Goal: Task Accomplishment & Management: Manage account settings

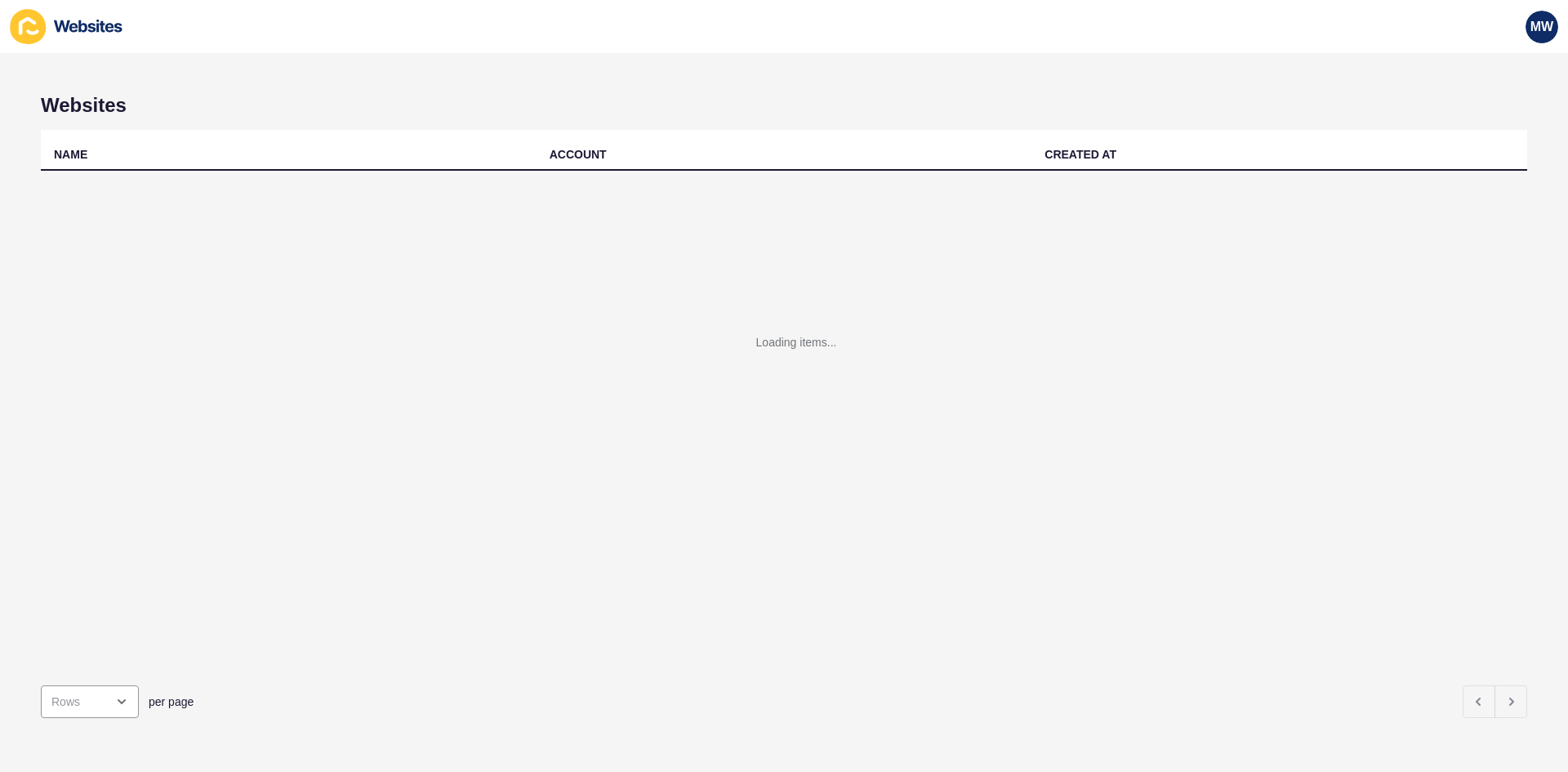
click at [160, 173] on div "Loading items..." at bounding box center [784, 367] width 1486 height 392
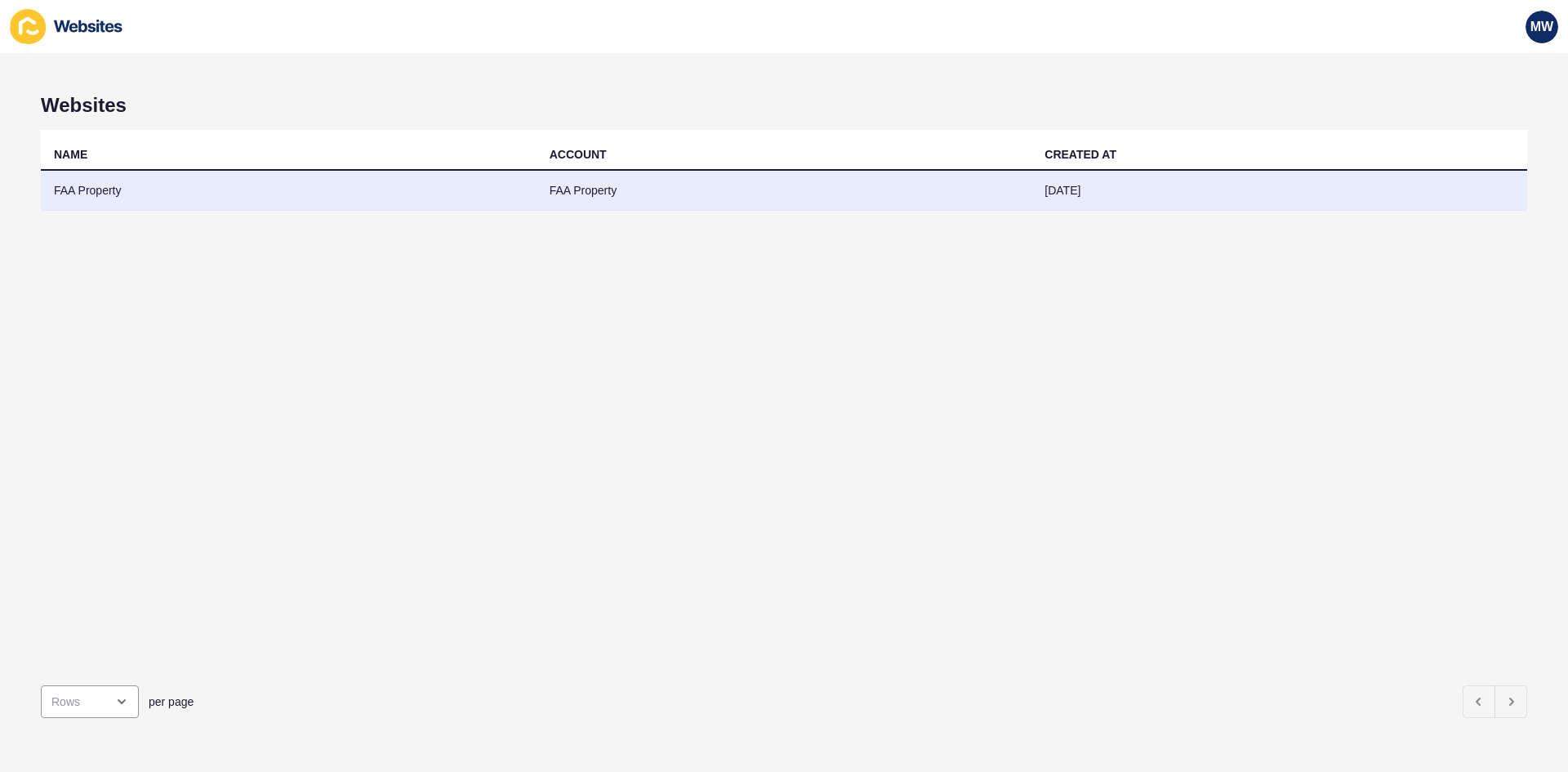
click at [131, 189] on td "FAA Property" at bounding box center [289, 191] width 495 height 40
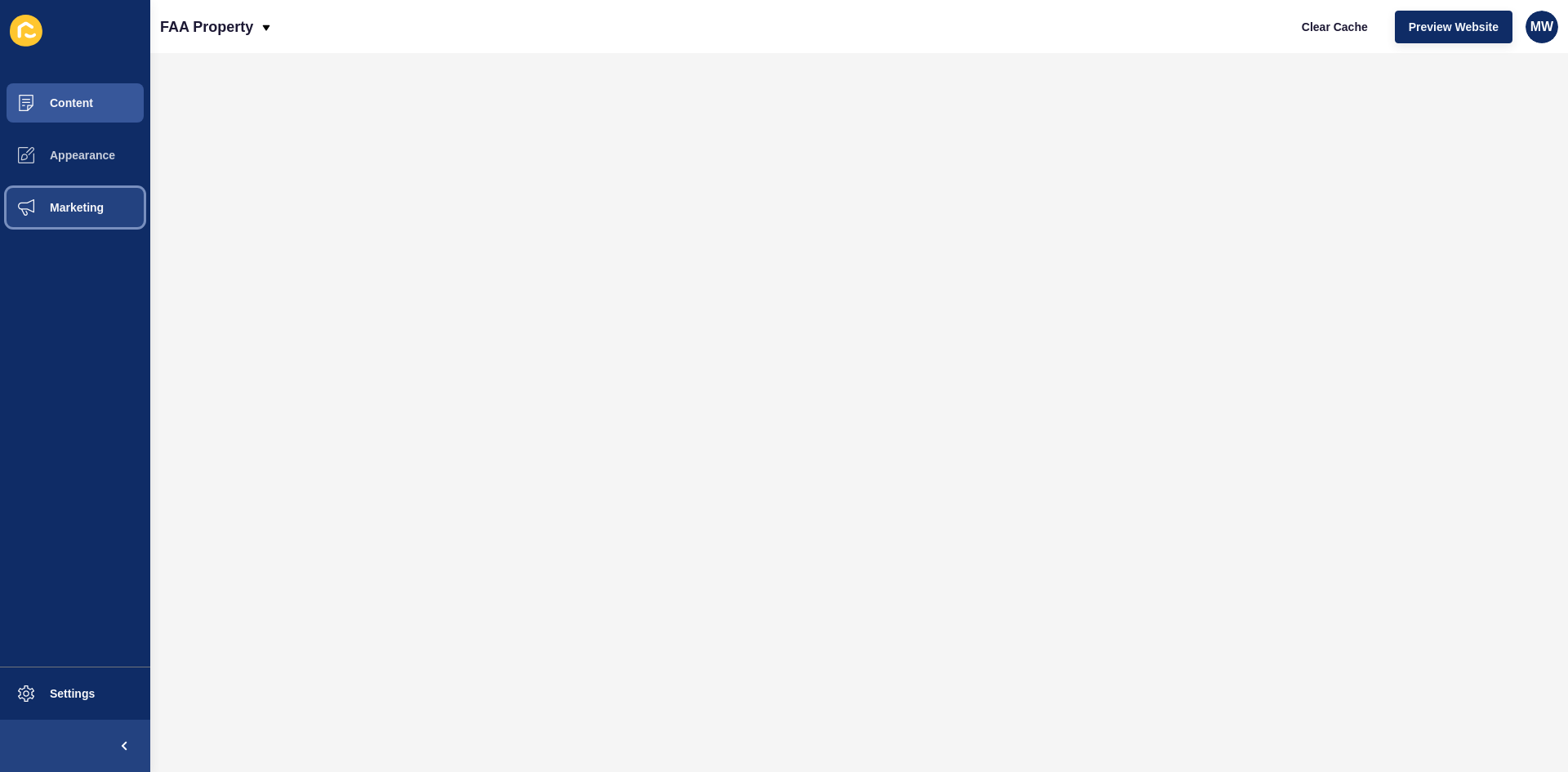
click at [99, 208] on span "Marketing" at bounding box center [50, 207] width 106 height 13
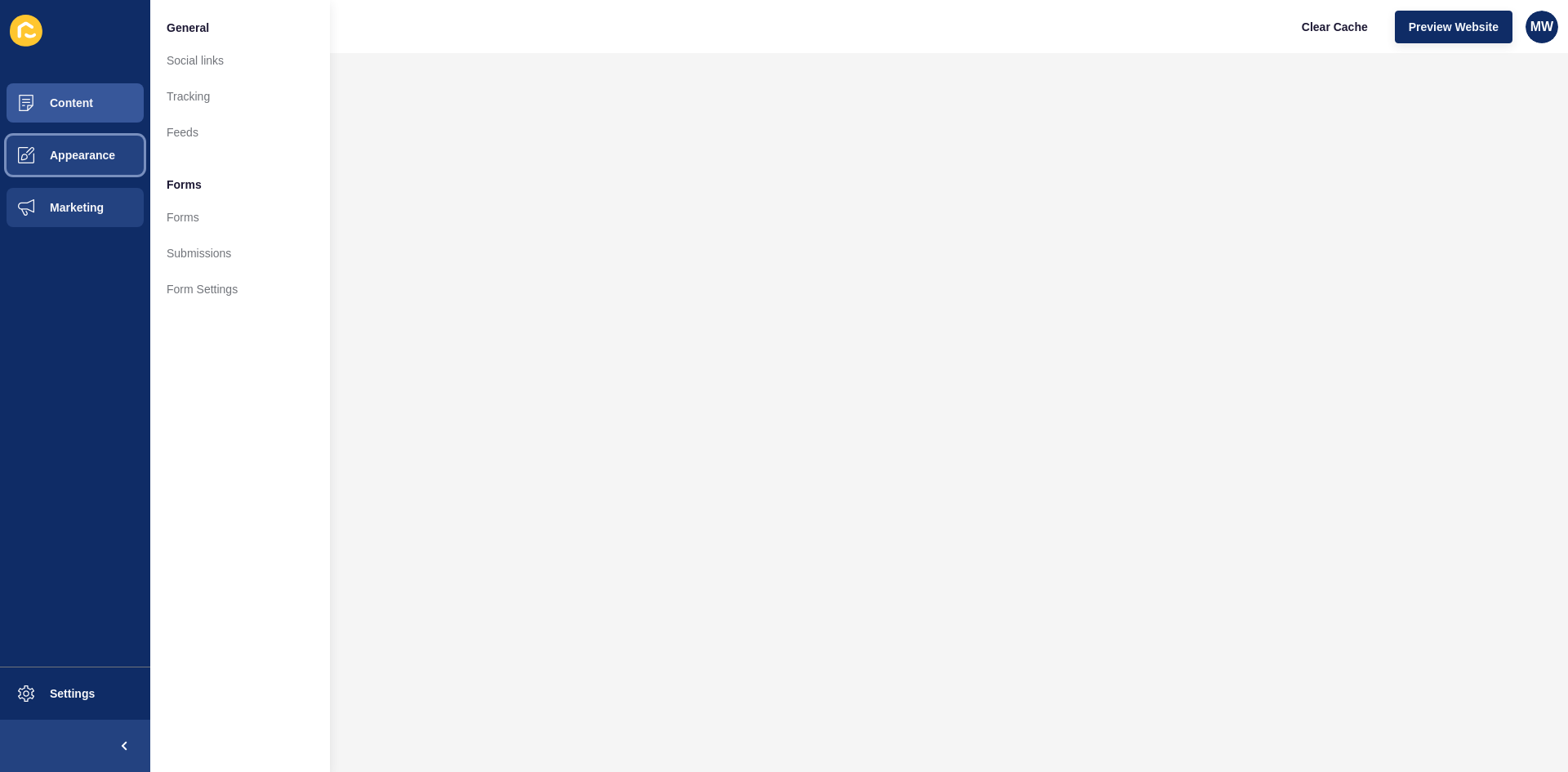
click at [104, 160] on span "Appearance" at bounding box center [56, 155] width 118 height 13
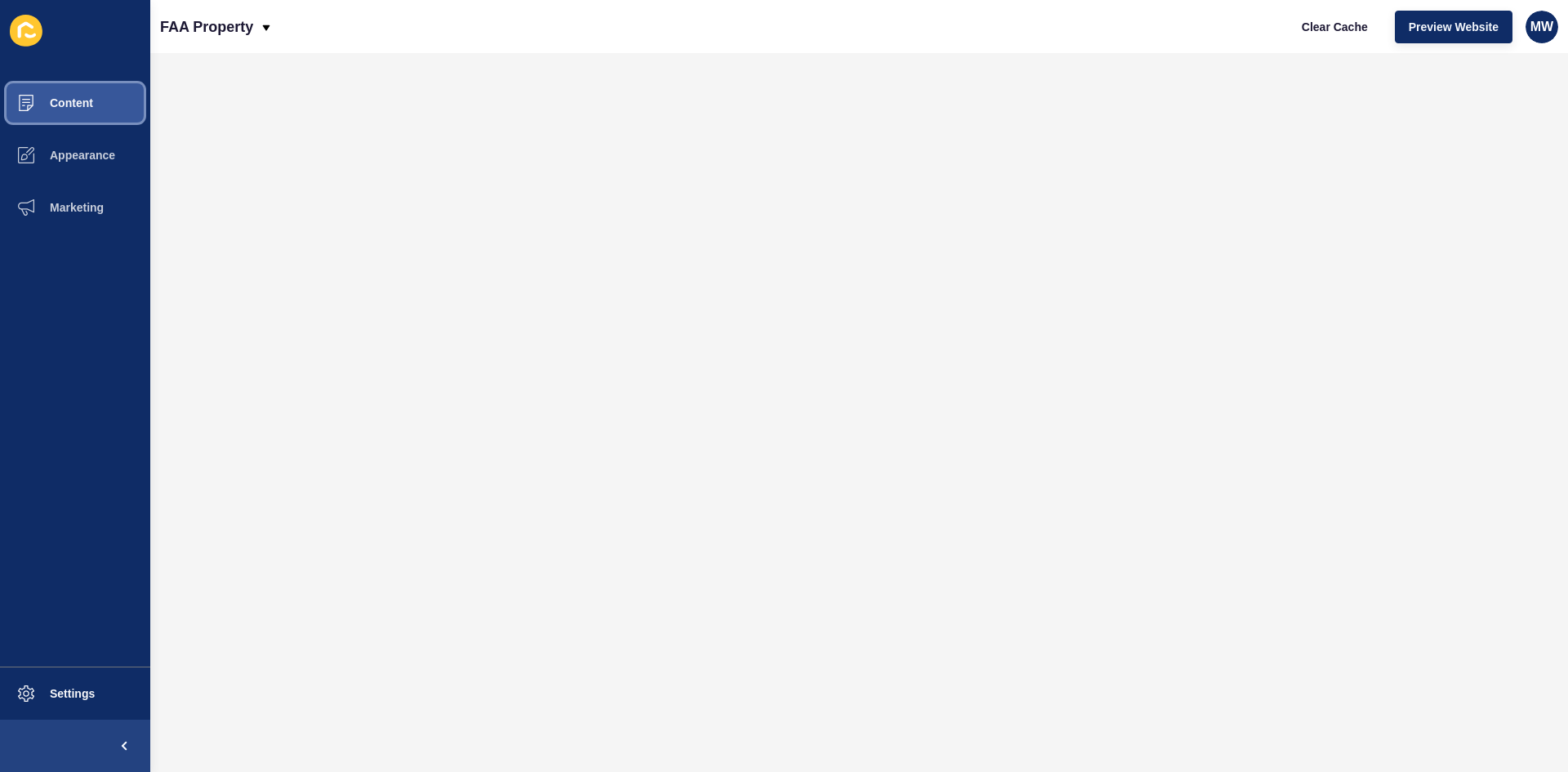
click at [88, 109] on span "Content" at bounding box center [45, 103] width 96 height 13
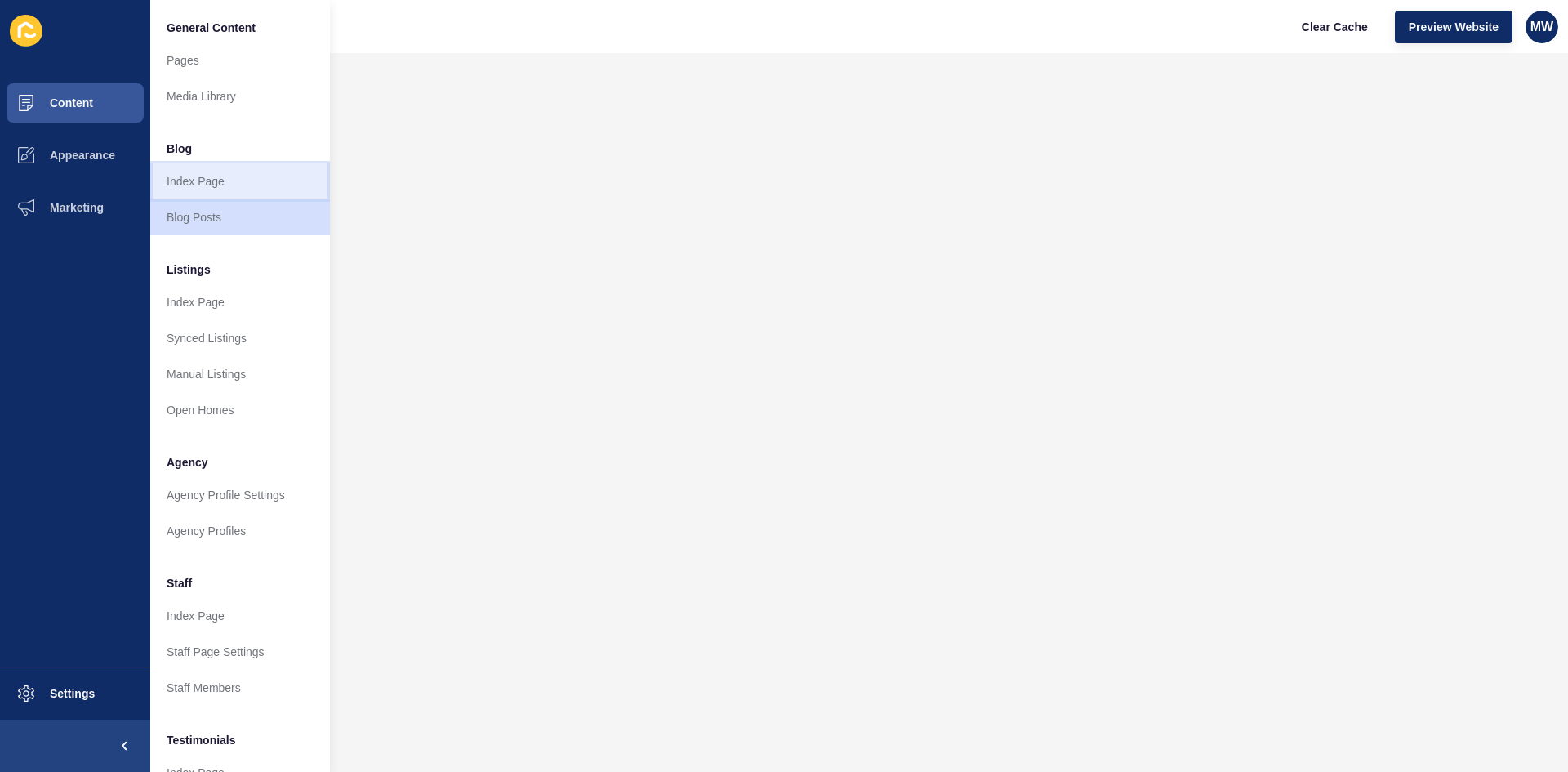
click at [224, 180] on link "Index Page" at bounding box center [239, 181] width 180 height 36
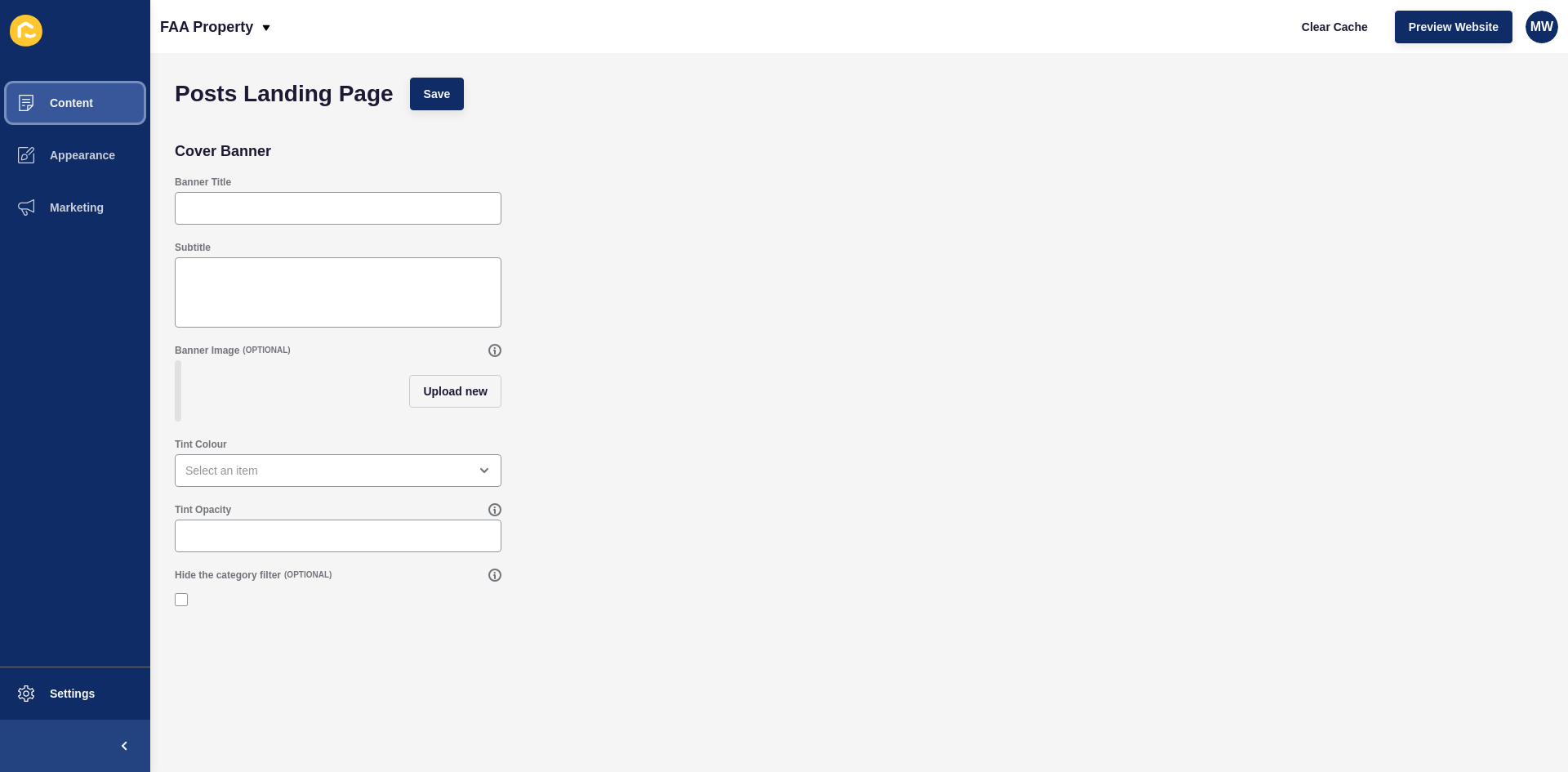
click at [97, 98] on button "Content" at bounding box center [75, 104] width 150 height 53
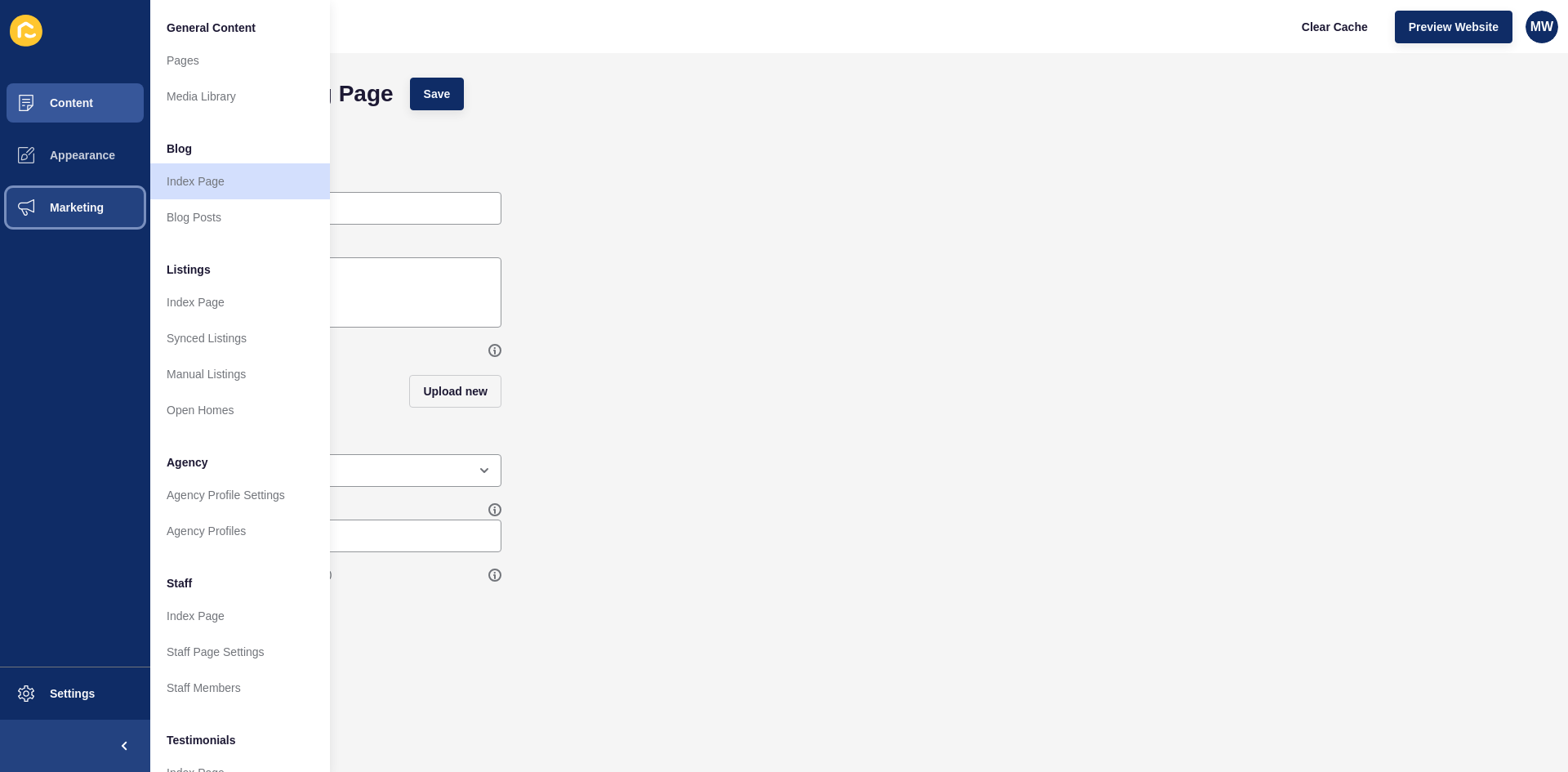
click at [92, 203] on span "Marketing" at bounding box center [50, 207] width 106 height 13
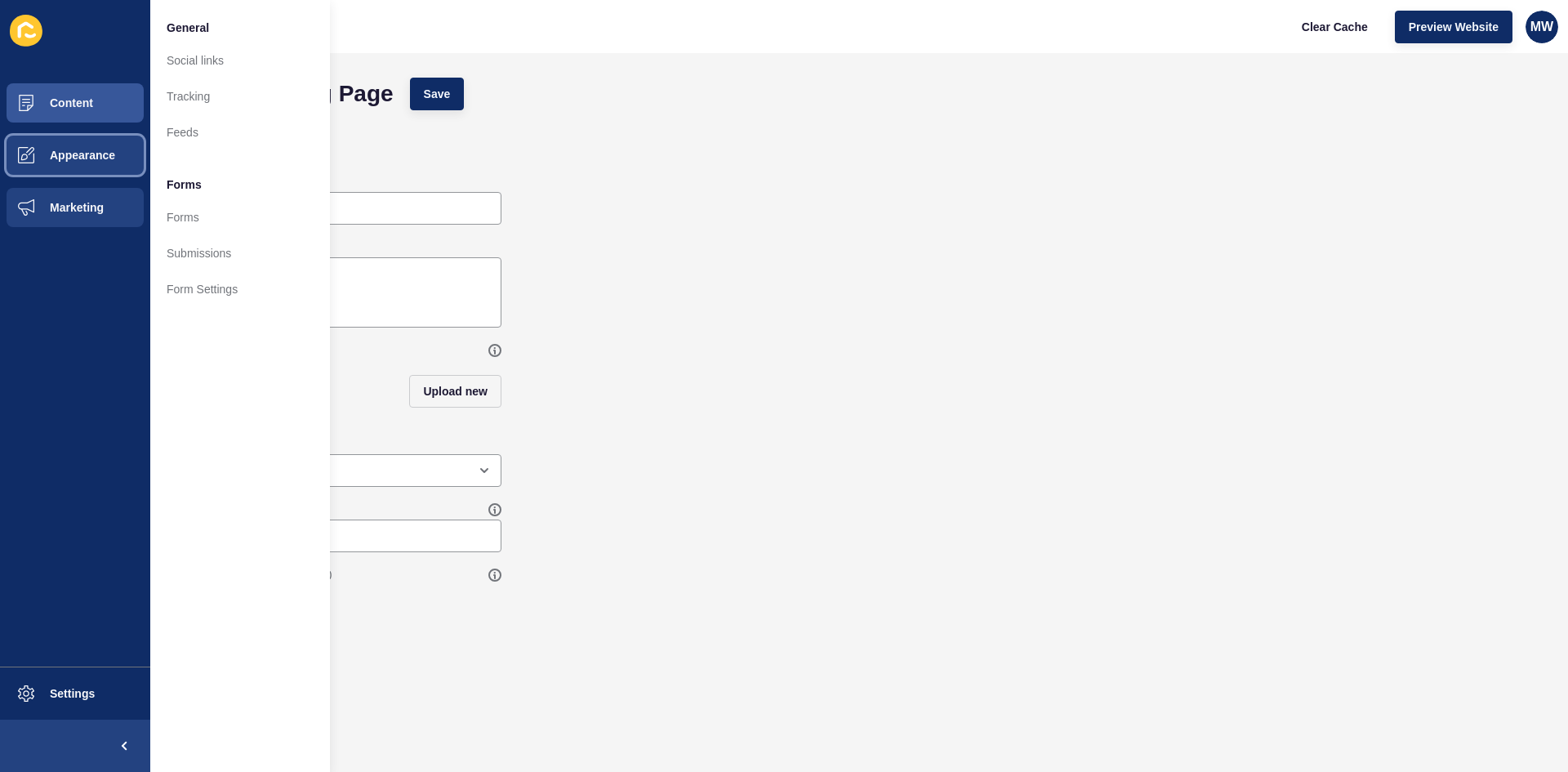
click at [99, 146] on button "Appearance" at bounding box center [75, 155] width 150 height 53
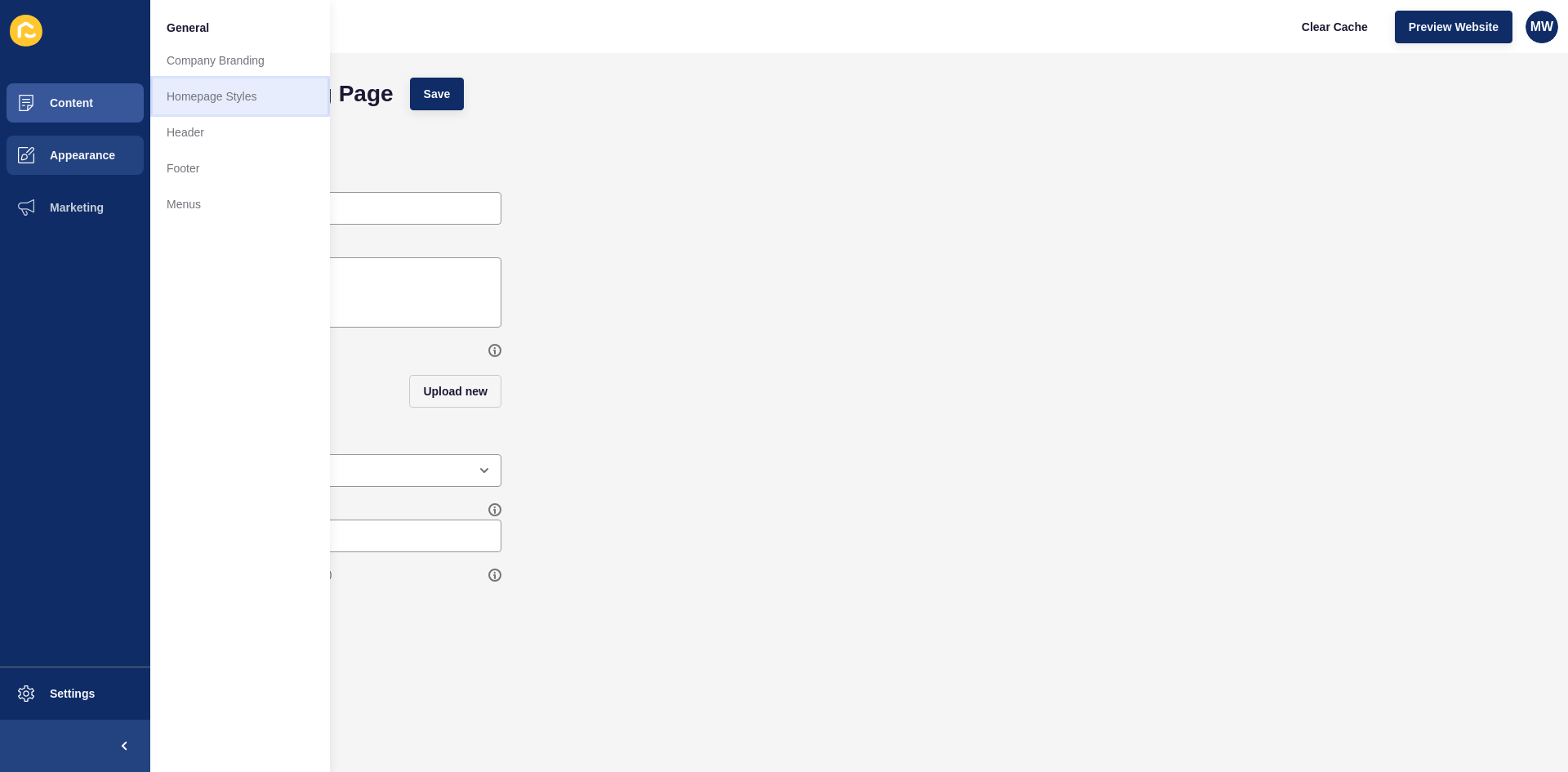
click at [230, 88] on link "Homepage Styles" at bounding box center [239, 96] width 180 height 36
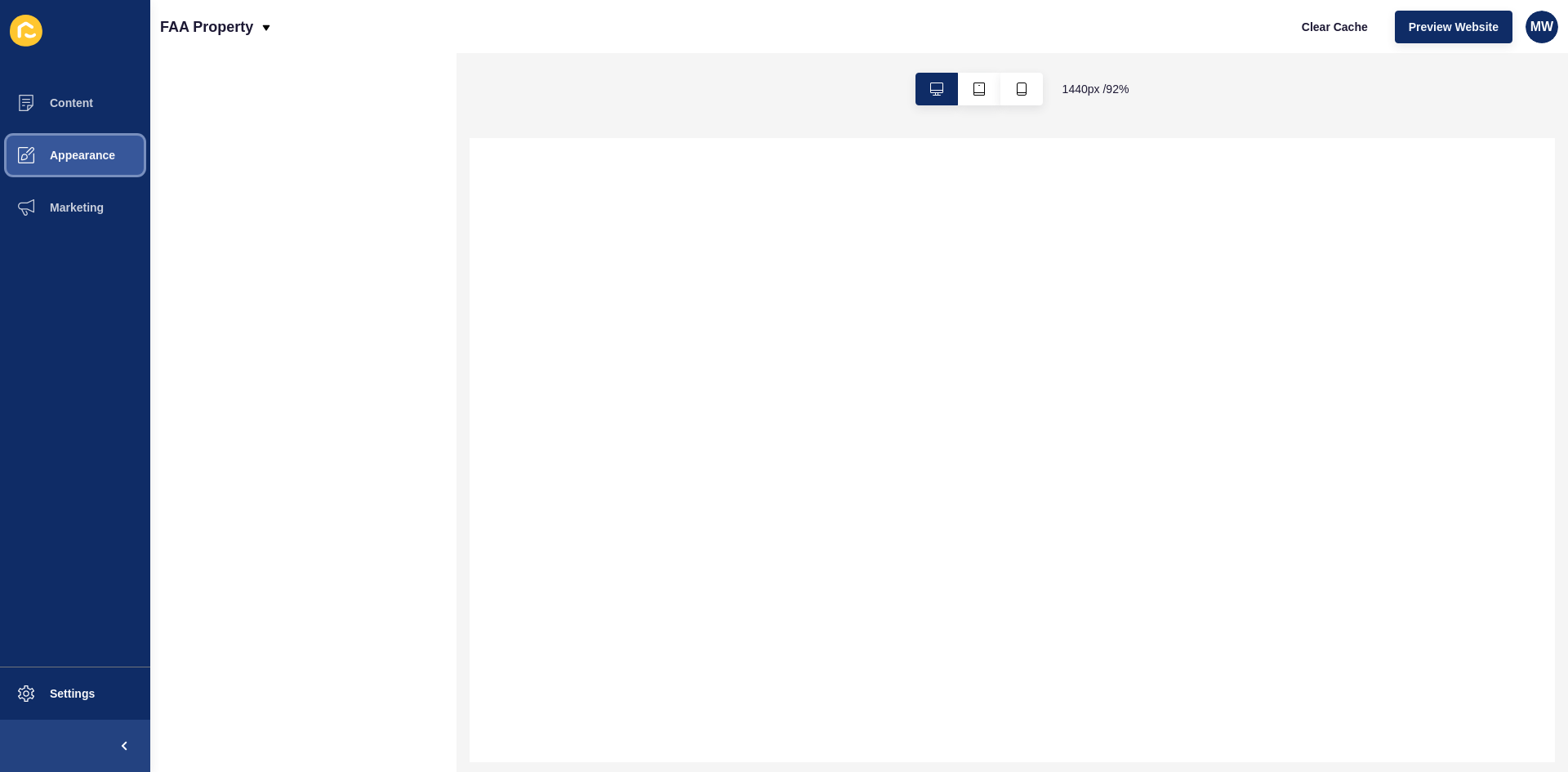
click at [105, 158] on span "Appearance" at bounding box center [56, 155] width 118 height 13
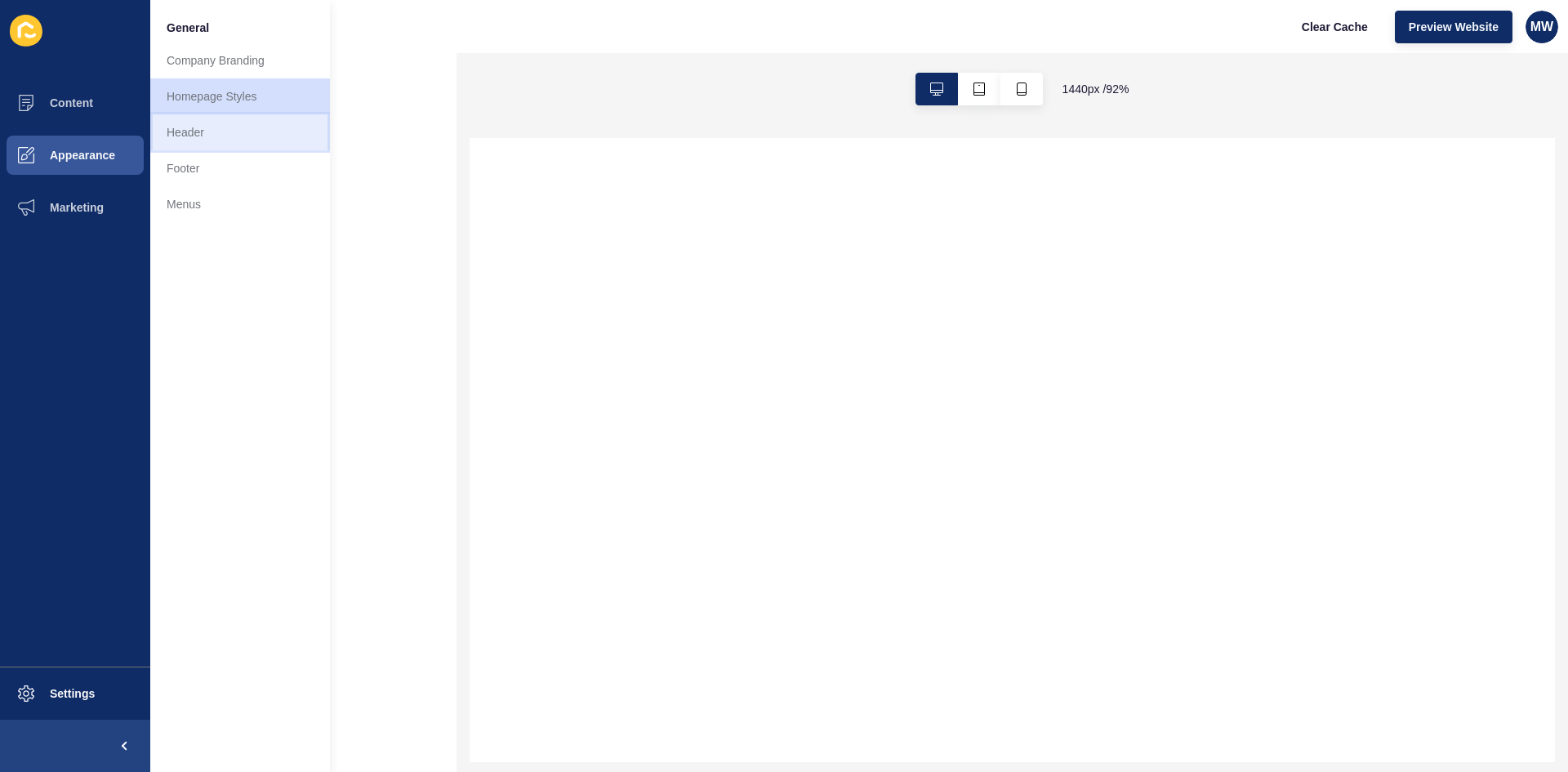
click at [228, 131] on link "Header" at bounding box center [239, 132] width 180 height 36
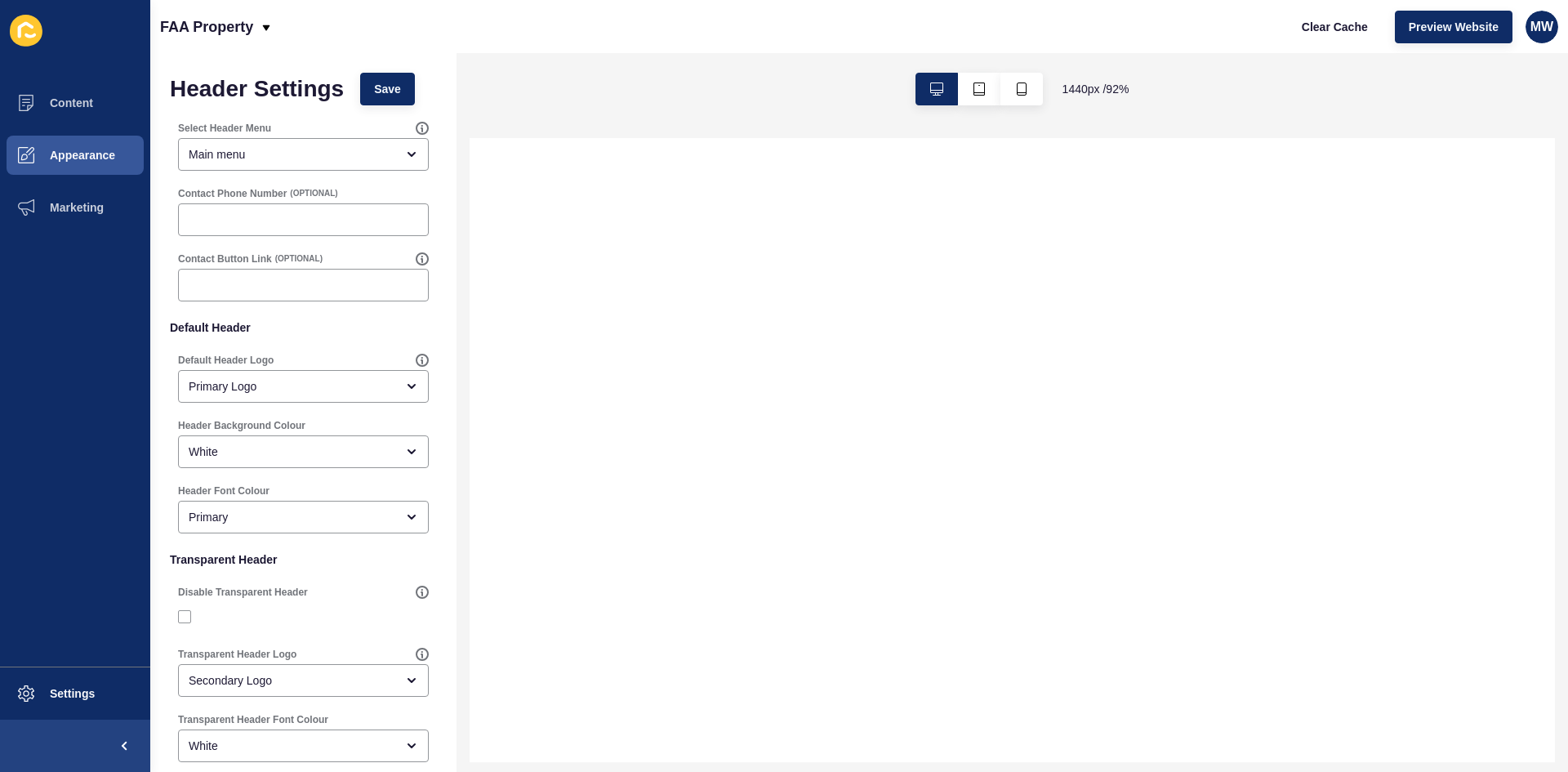
select select
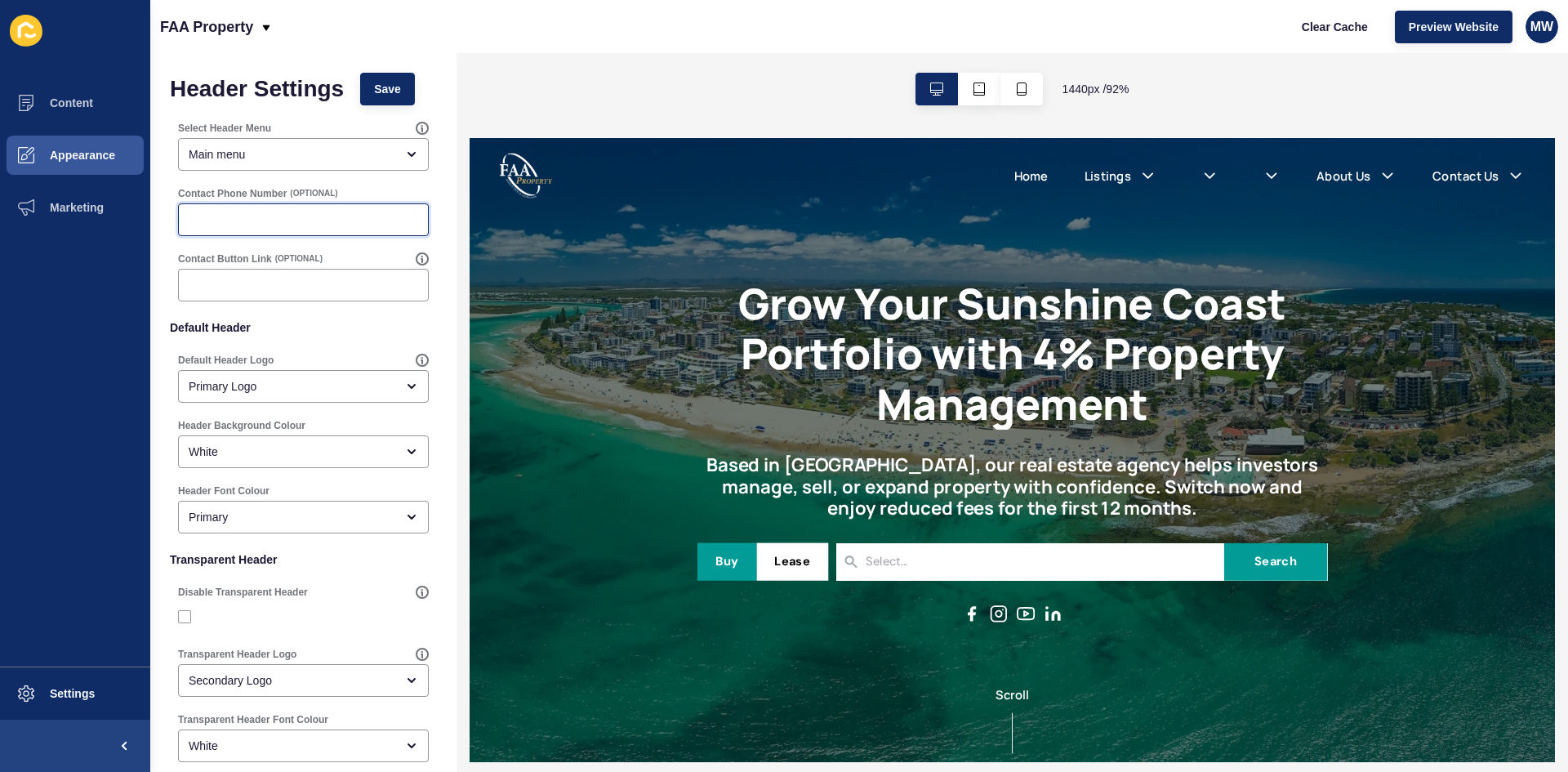
click at [303, 224] on input "Contact Phone Number" at bounding box center [303, 219] width 230 height 17
type input "0"
paste input "07 5327 3469"
type input "[PHONE_NUMBER]"
drag, startPoint x: 233, startPoint y: 282, endPoint x: 330, endPoint y: 295, distance: 97.9
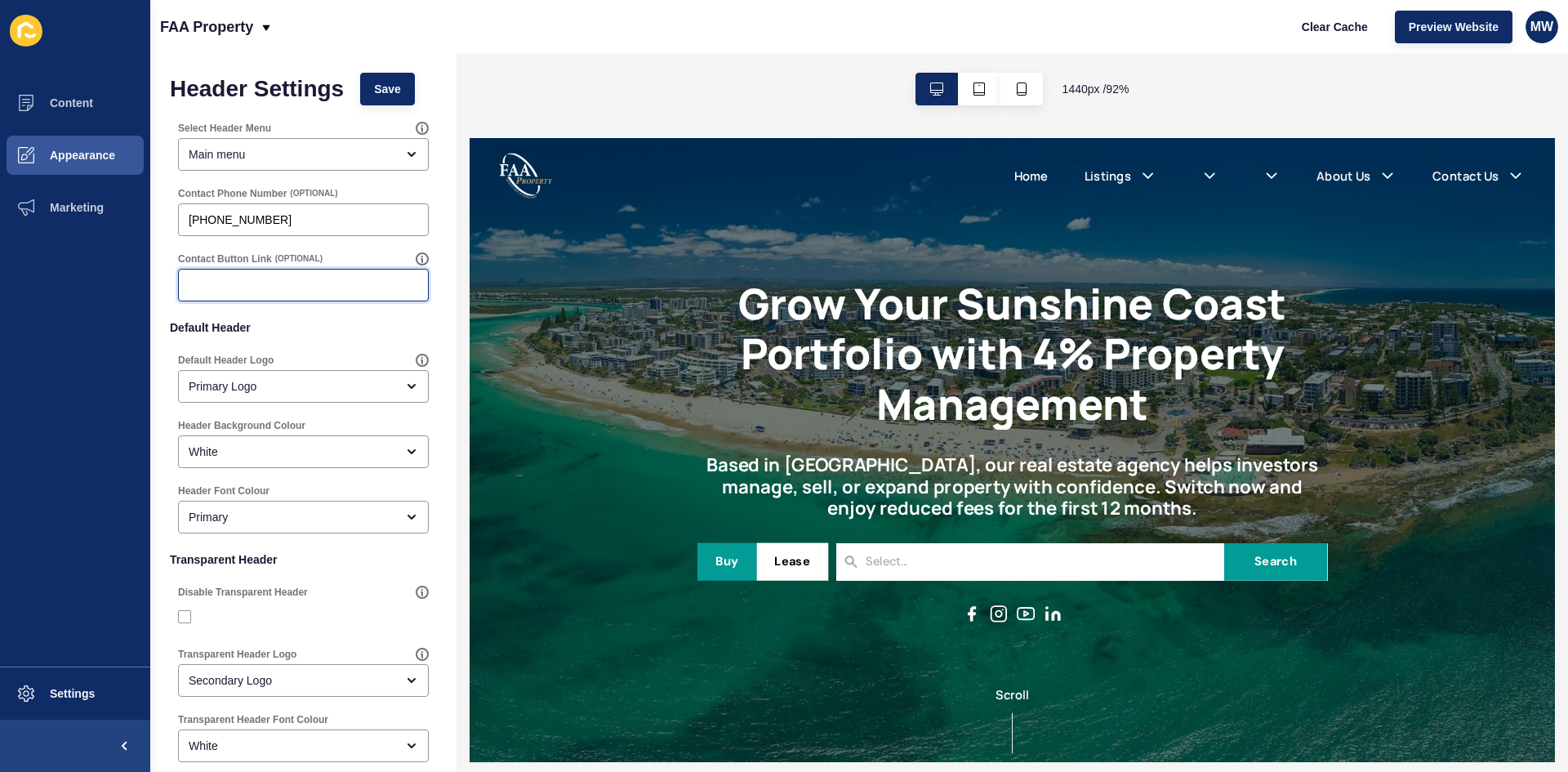
click at [233, 282] on input "Contact Button Link" at bounding box center [303, 285] width 230 height 17
type input "P"
type input "C"
click at [401, 85] on span "Save" at bounding box center [388, 89] width 27 height 17
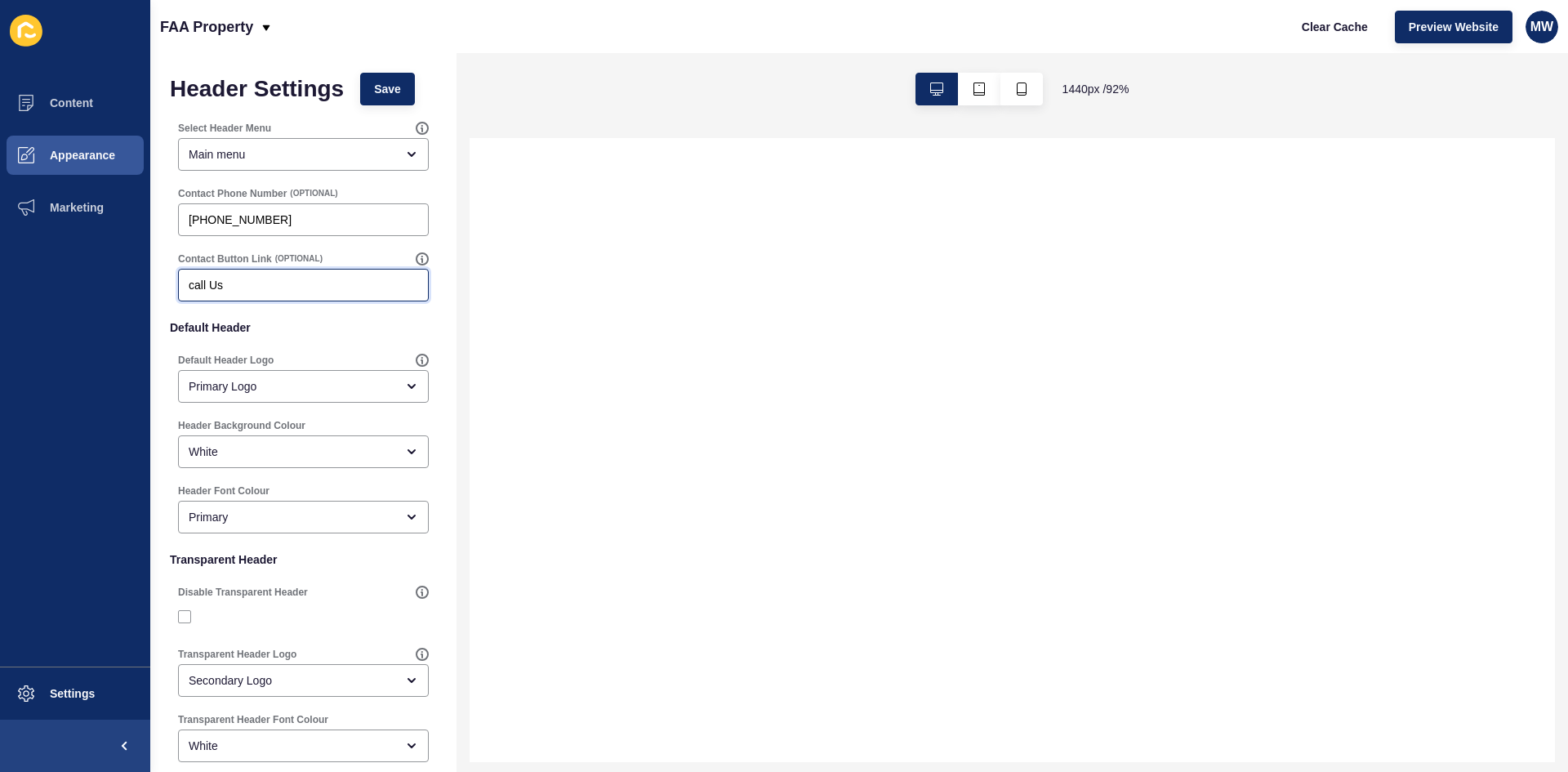
click at [194, 287] on input "call Us" at bounding box center [303, 285] width 230 height 17
type input "Call Us"
click at [387, 96] on span "Save" at bounding box center [388, 89] width 27 height 17
select select
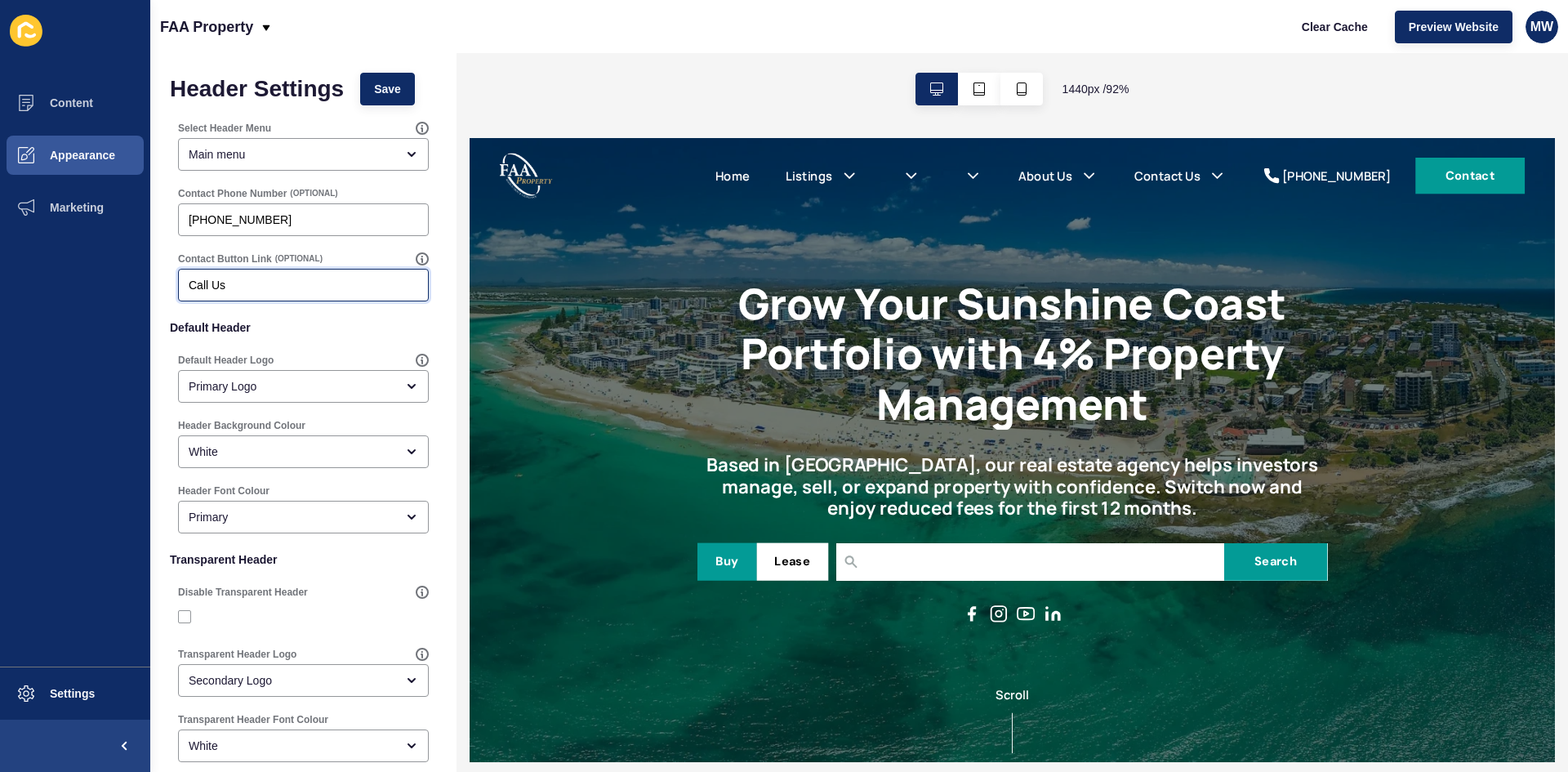
click at [262, 287] on input "Call Us" at bounding box center [303, 285] width 230 height 17
click at [395, 101] on button "Save" at bounding box center [388, 89] width 54 height 32
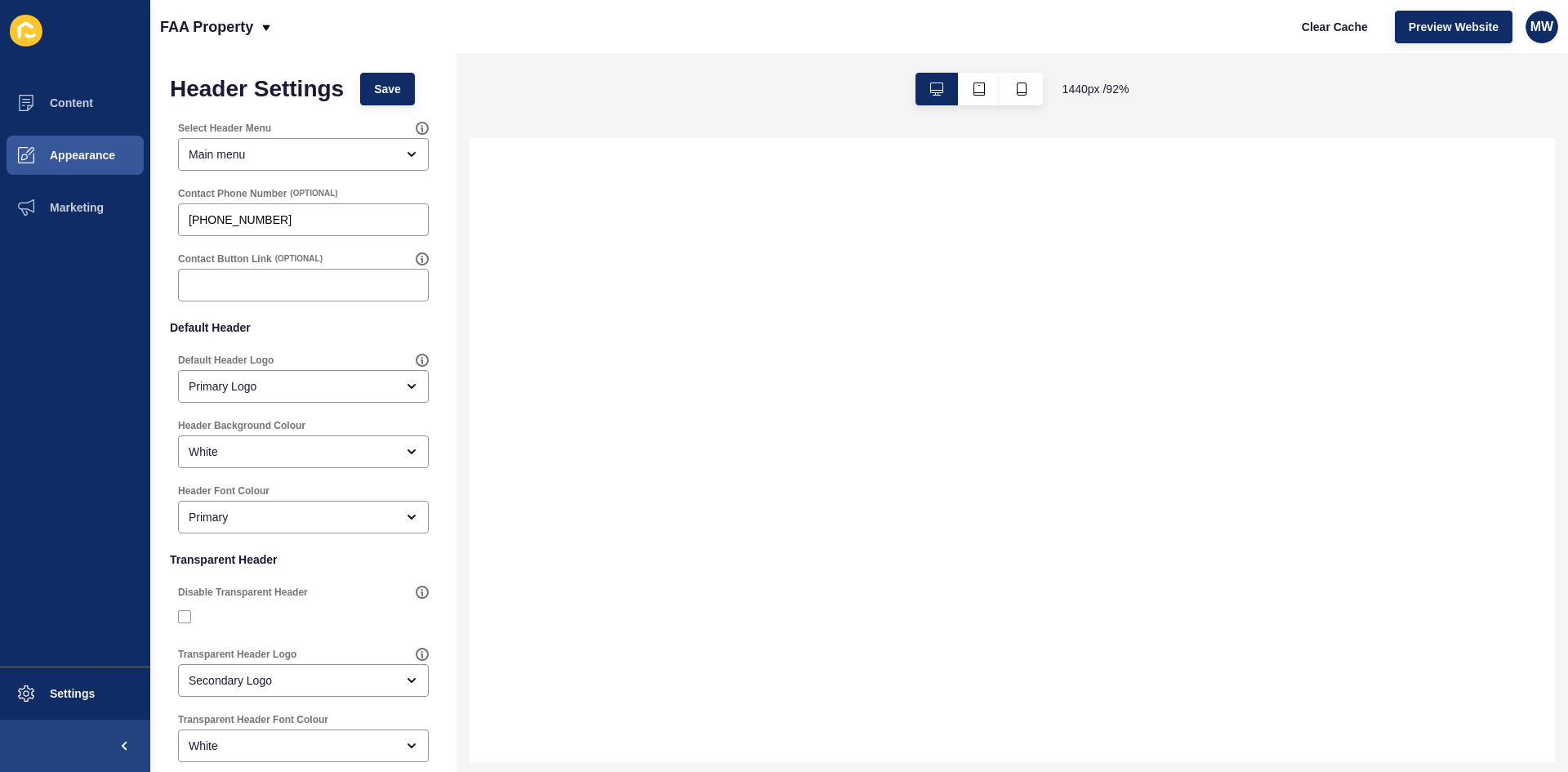
select select
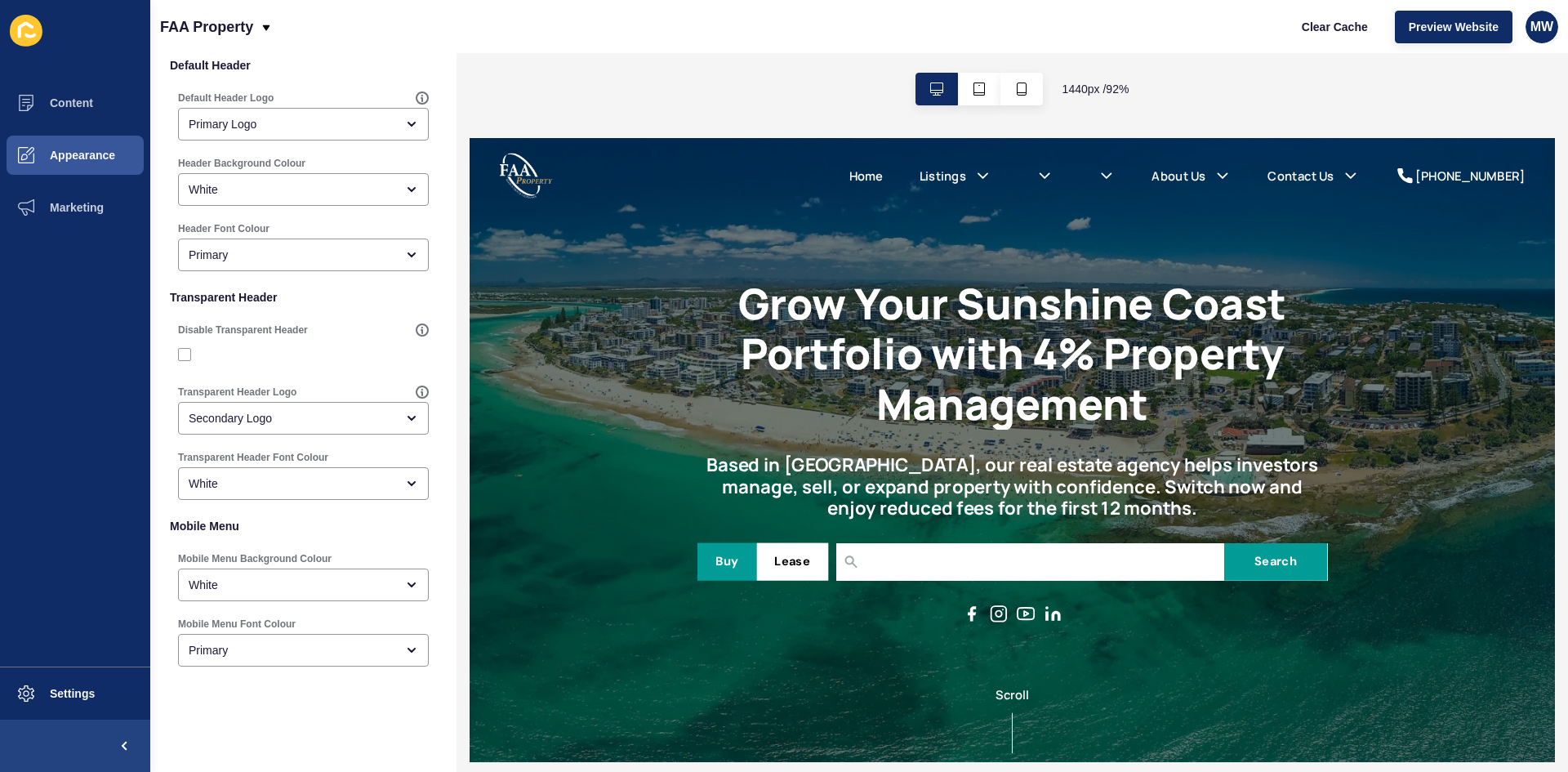
scroll to position [267, 0]
